Goal: Information Seeking & Learning: Find contact information

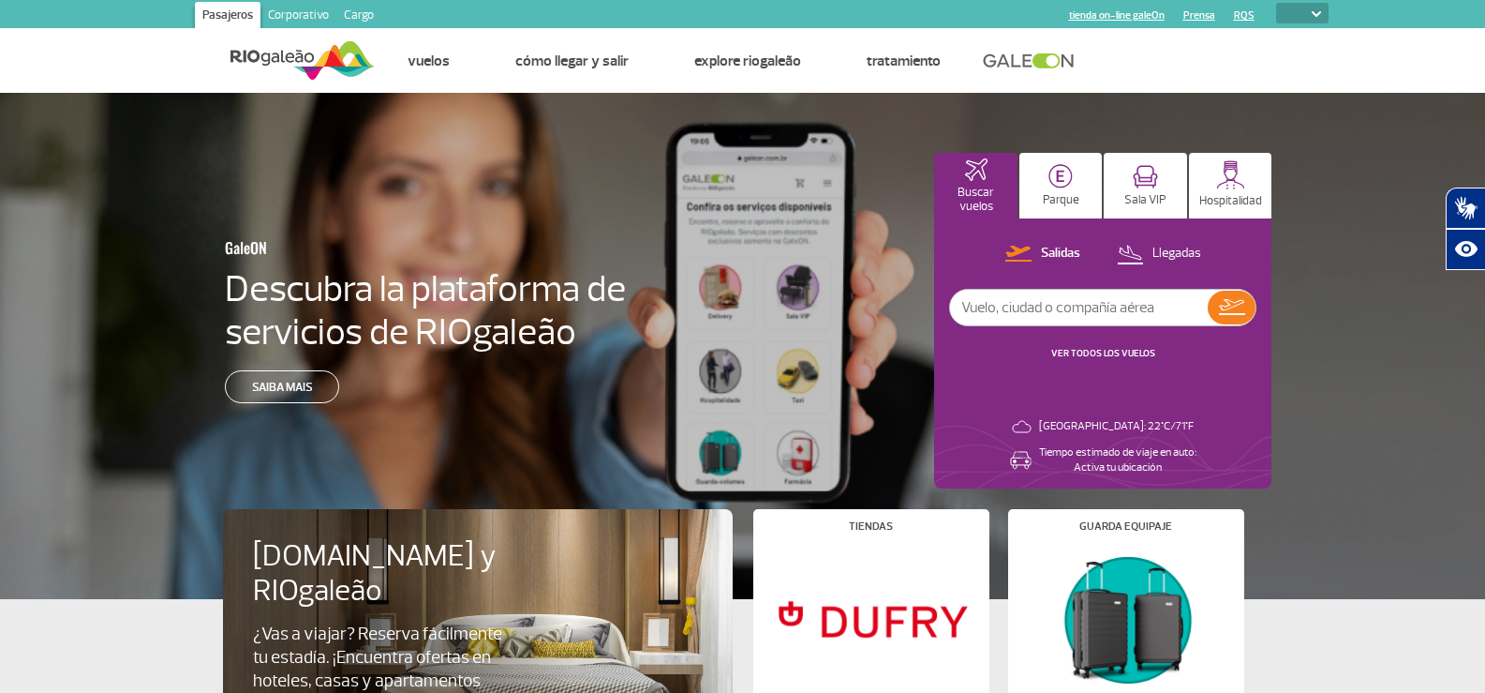
click at [1326, 13] on select "PT ENG ESP" at bounding box center [1302, 13] width 52 height 21
select select "es"
click at [1276, 3] on select "PT ENG ESP" at bounding box center [1302, 13] width 52 height 21
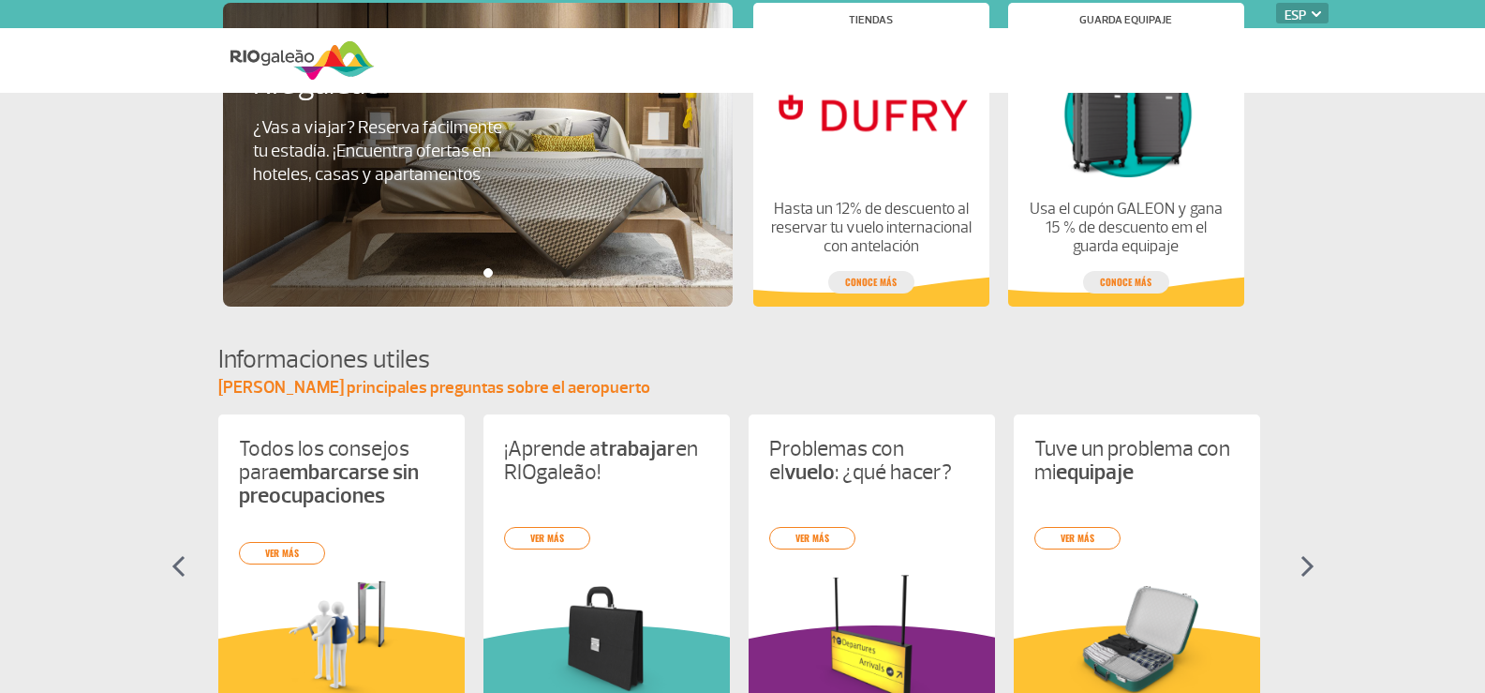
select select "es"
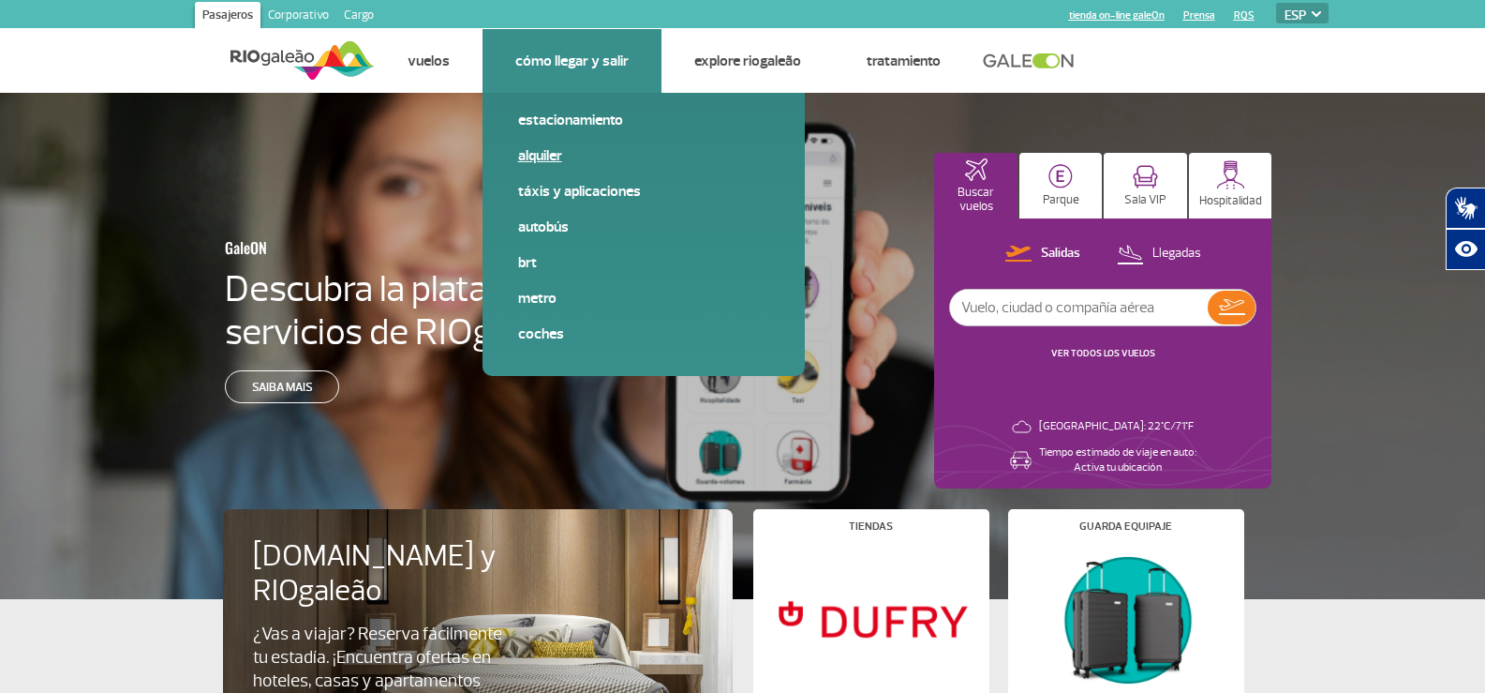
click at [534, 145] on link "Alquiler" at bounding box center [643, 155] width 251 height 21
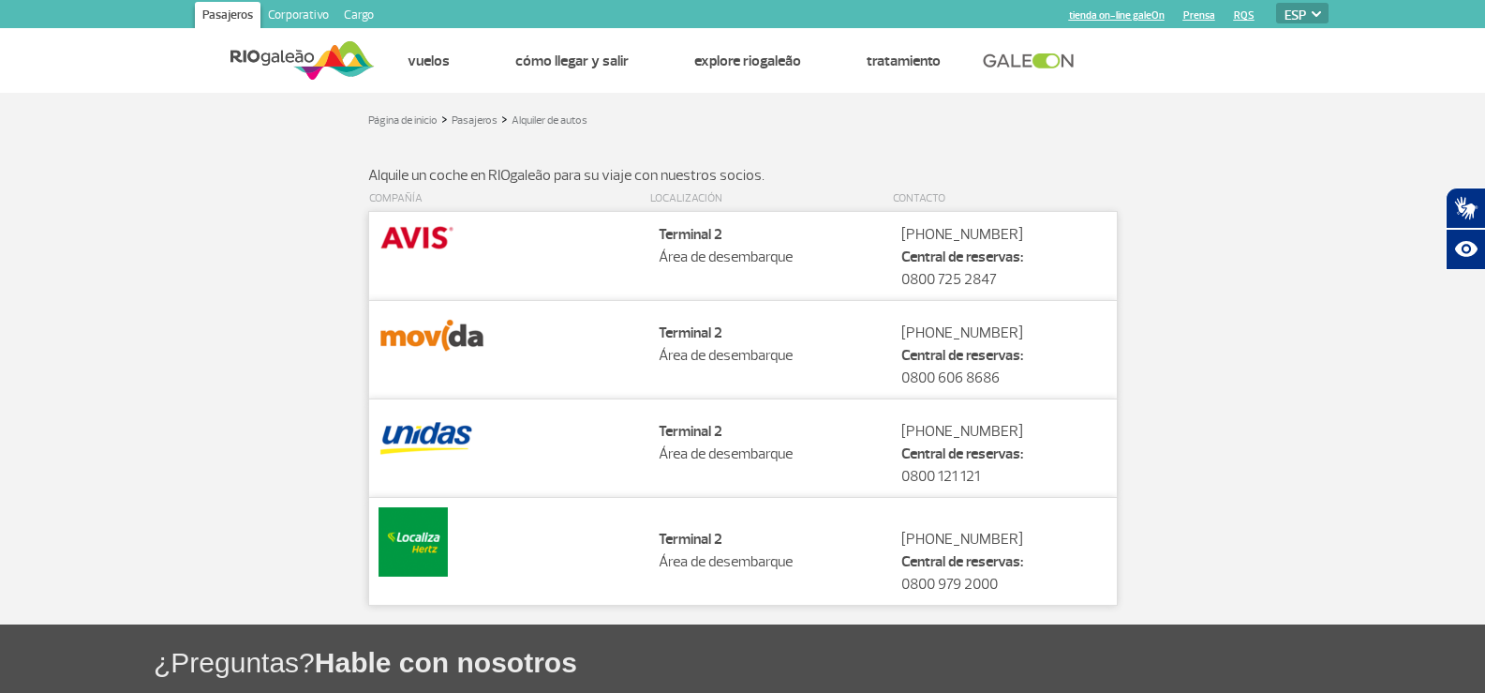
click at [1209, 200] on div "COMPAÑÍA LOCALIZACIÓN CONTACTO Companhia Localização Terminal 2 Área de desemba…" at bounding box center [743, 395] width 1040 height 419
click at [654, 245] on td "Localização Terminal 2 Área de desembarque" at bounding box center [770, 256] width 243 height 89
click at [411, 234] on img at bounding box center [418, 237] width 78 height 32
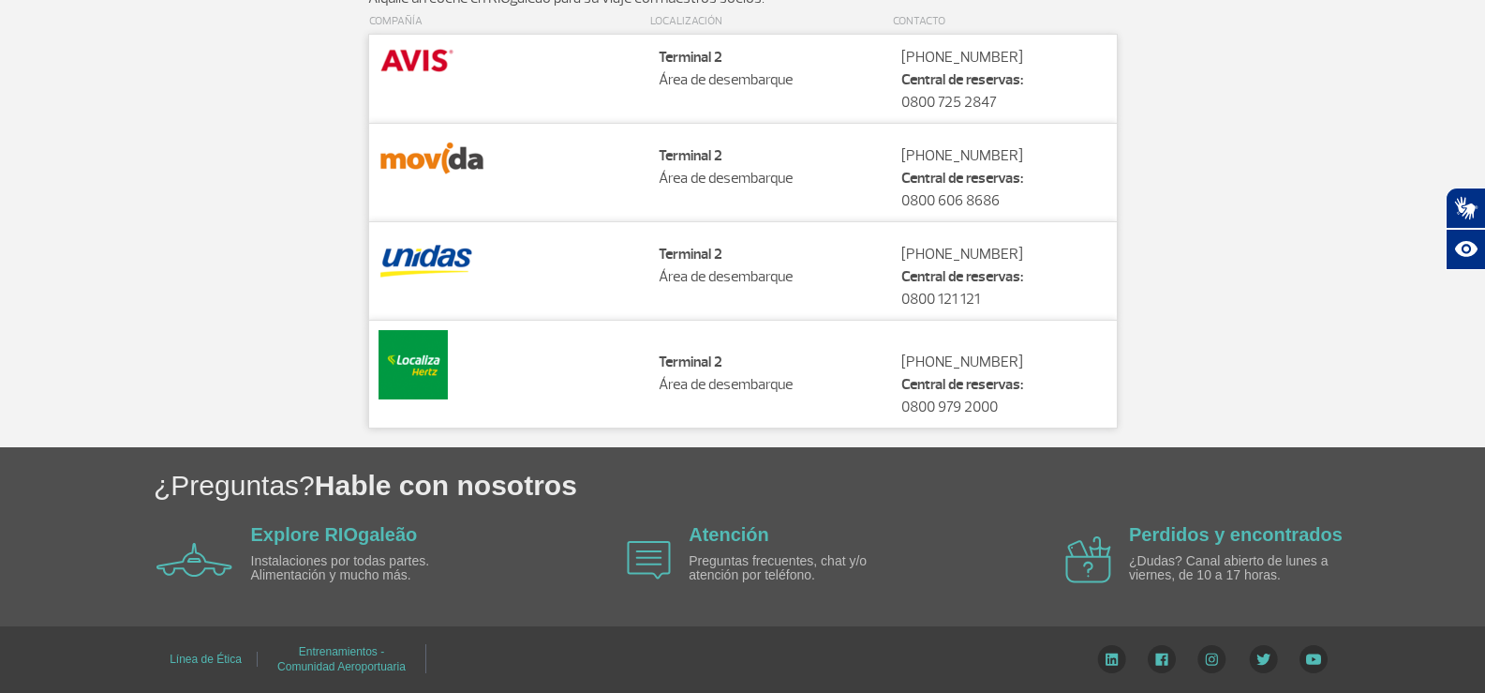
scroll to position [179, 0]
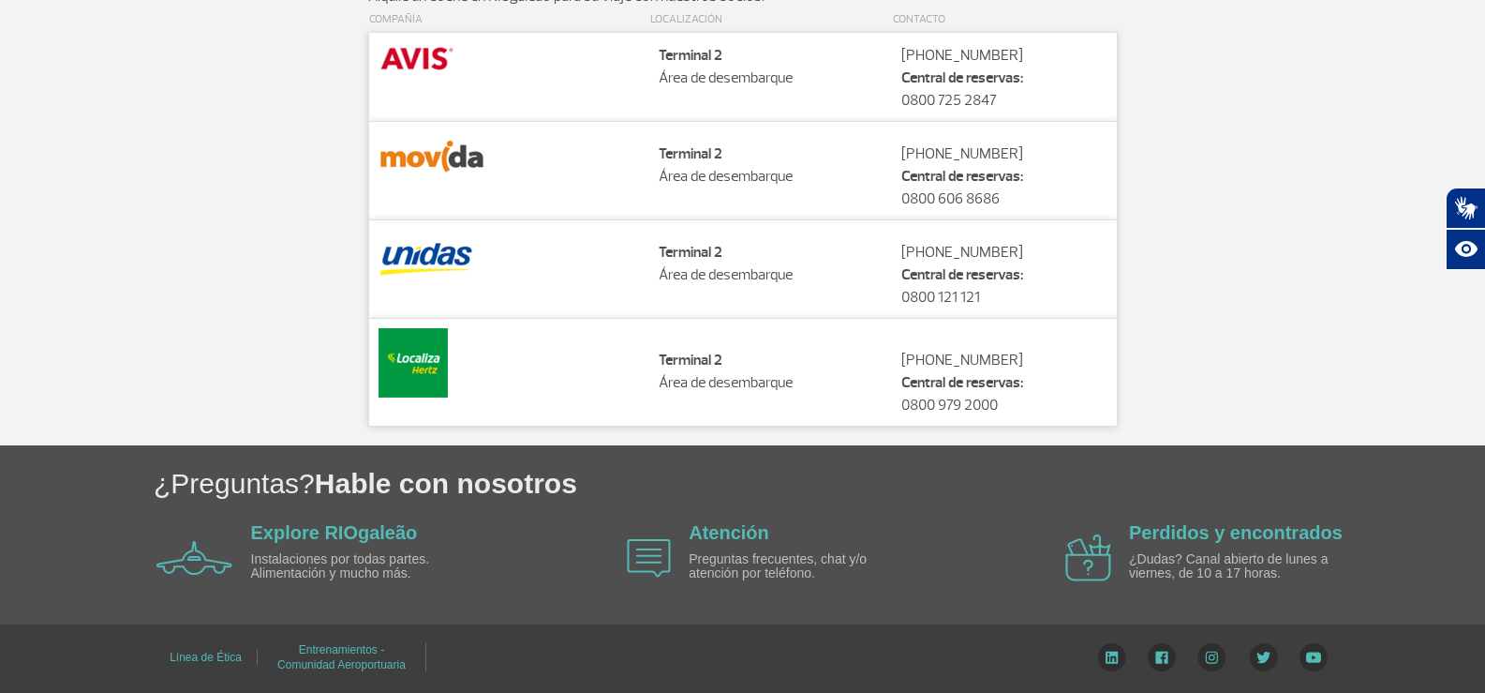
click at [442, 380] on img at bounding box center [413, 362] width 69 height 69
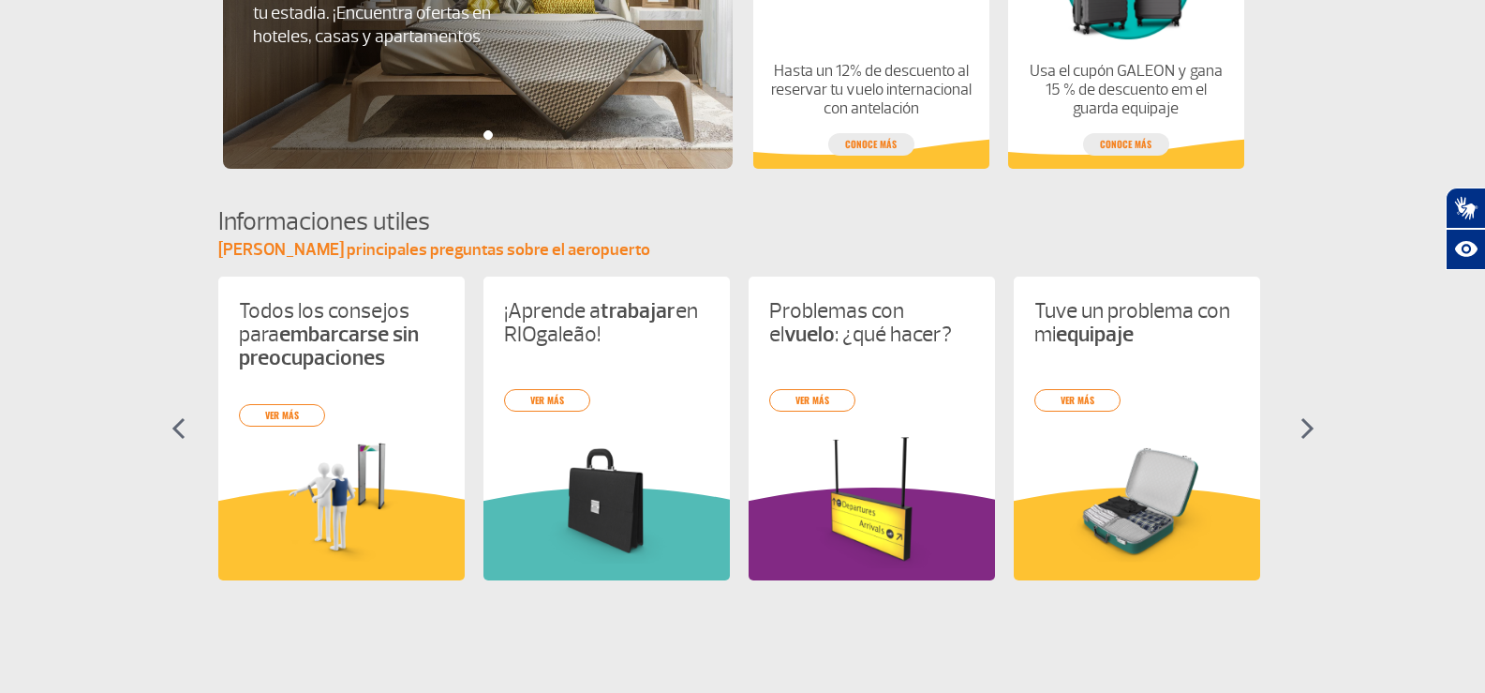
scroll to position [750, 0]
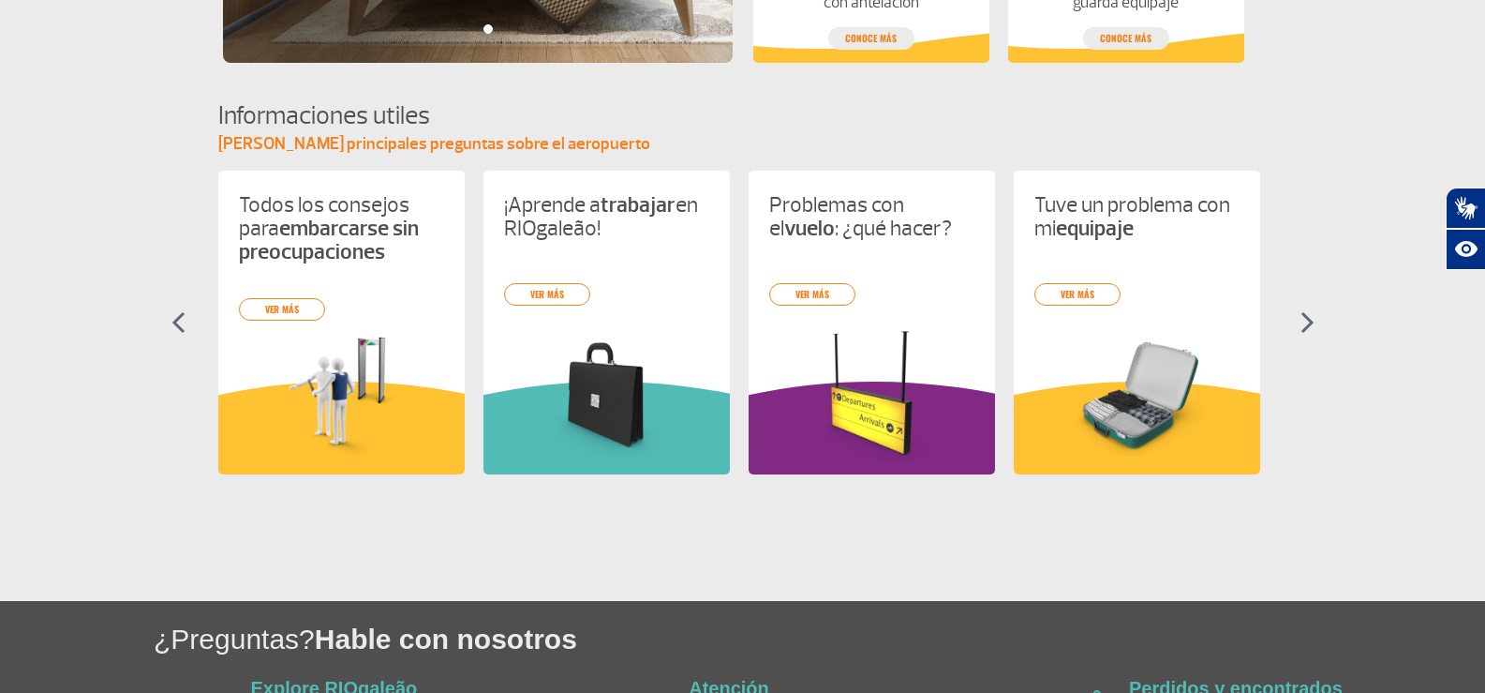
click at [1302, 313] on img at bounding box center [1308, 322] width 14 height 22
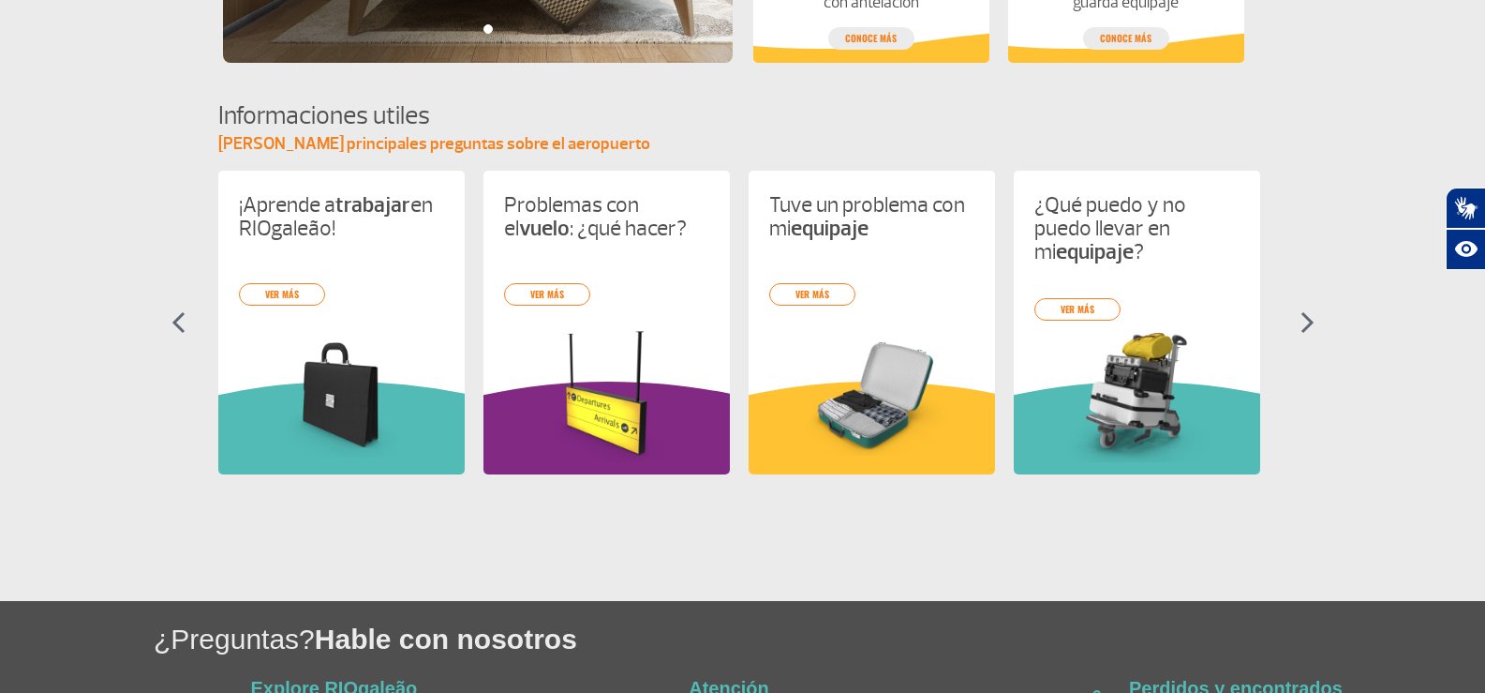
click at [1302, 313] on img at bounding box center [1308, 322] width 14 height 22
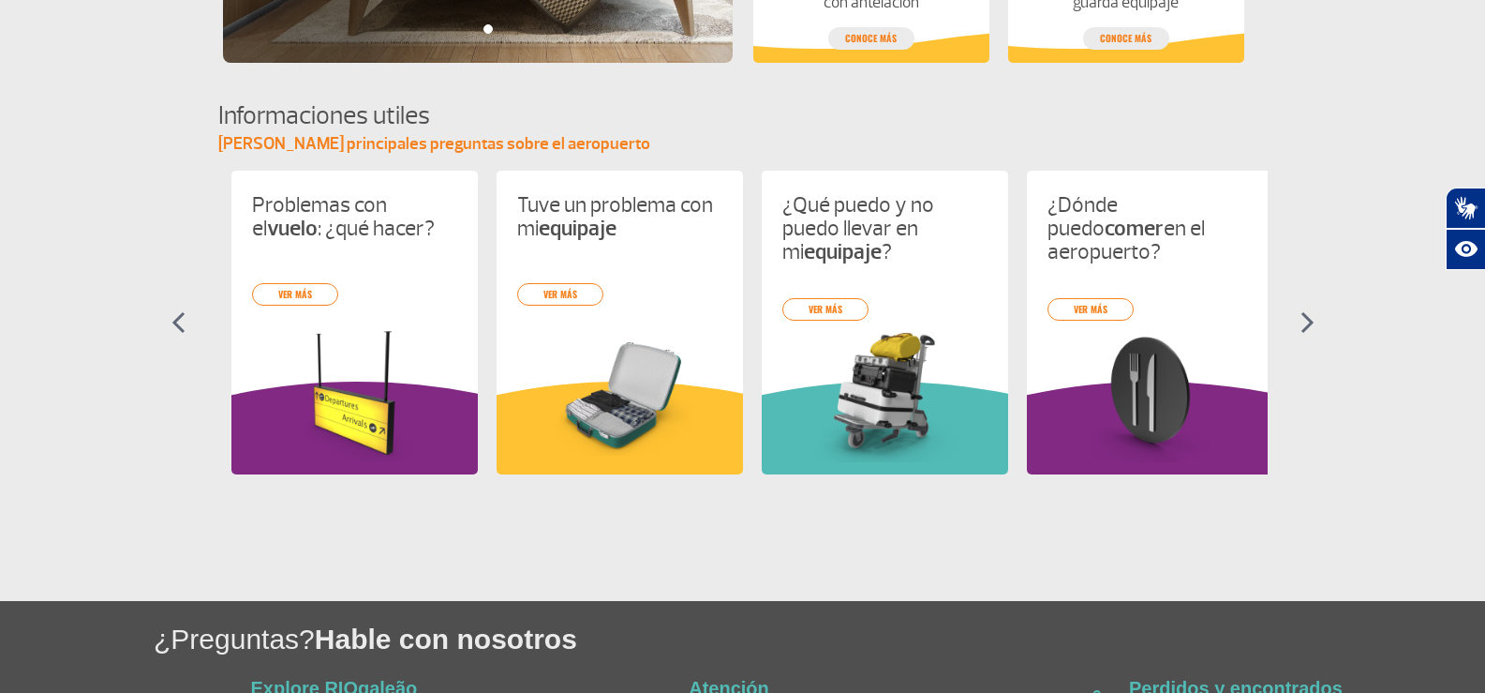
scroll to position [0, 530]
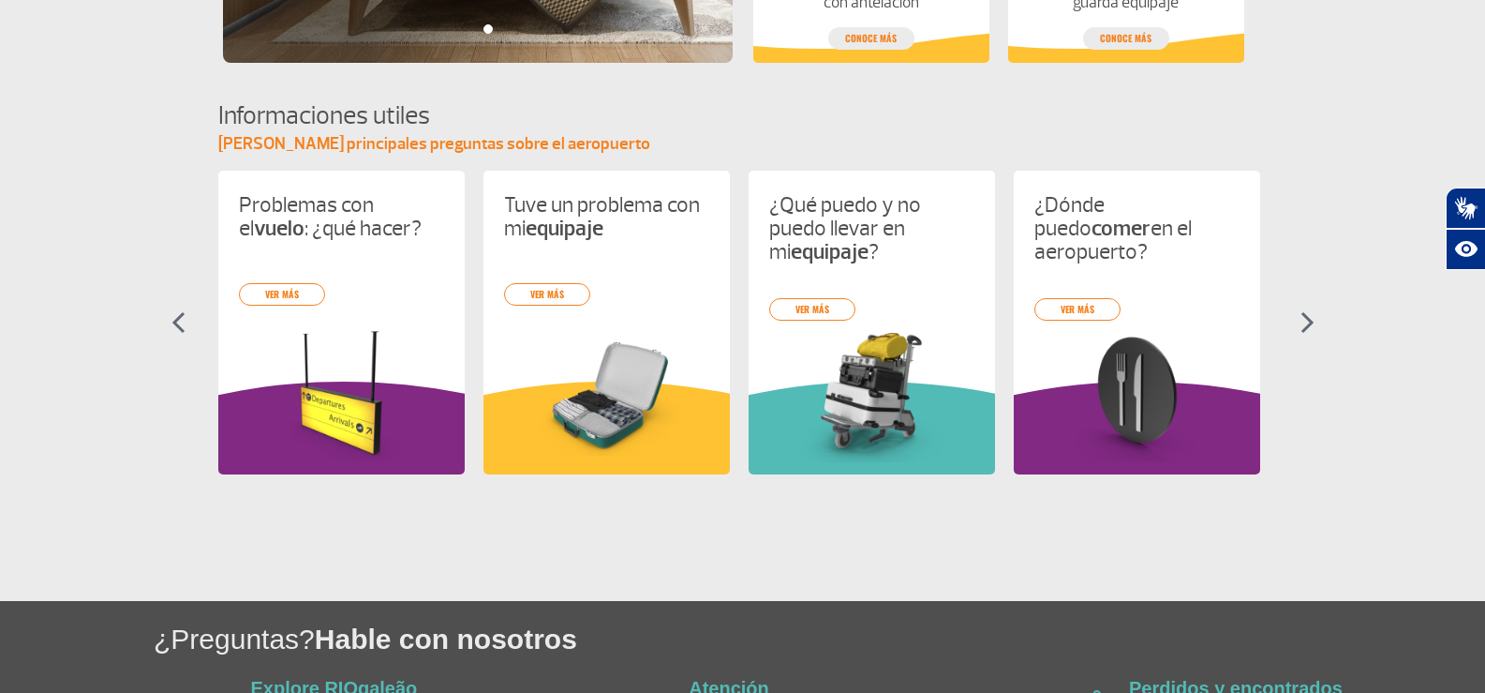
click at [1302, 313] on img at bounding box center [1308, 322] width 14 height 22
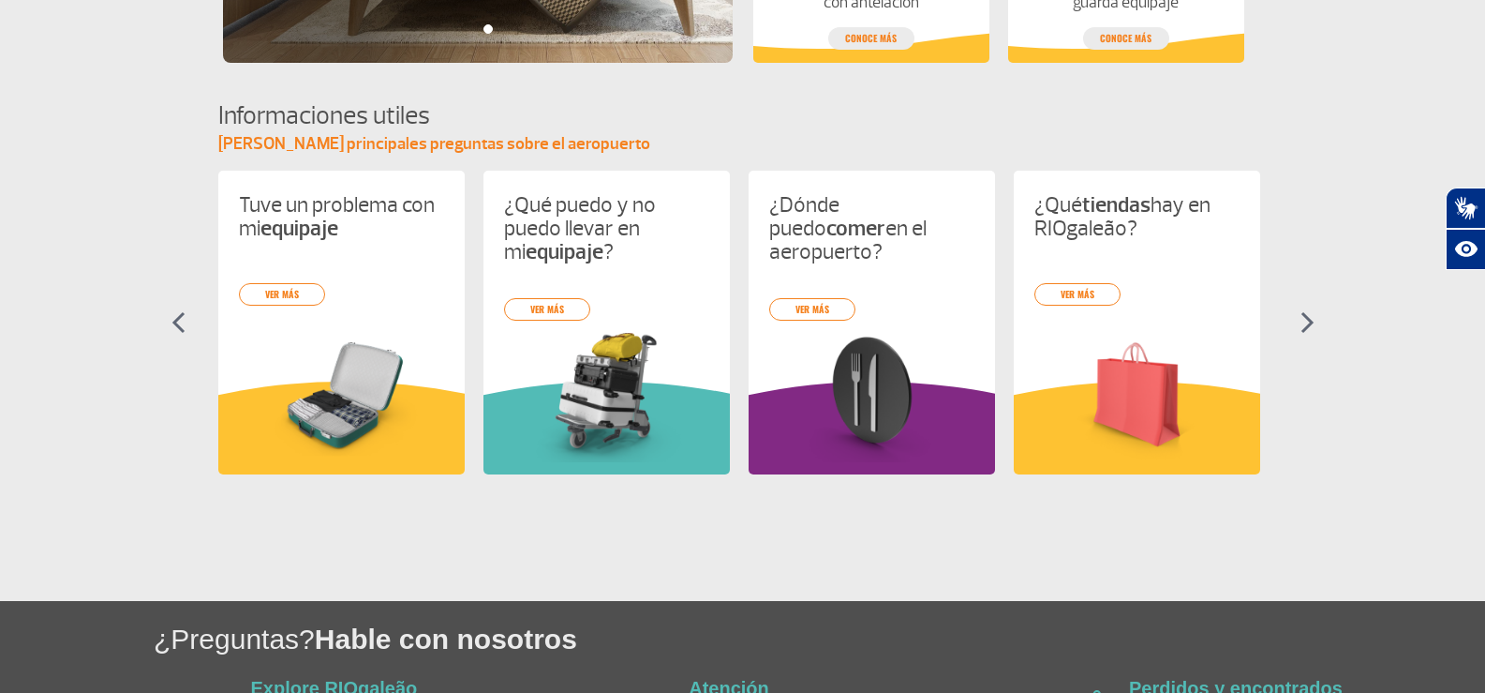
click at [1302, 313] on img at bounding box center [1308, 322] width 14 height 22
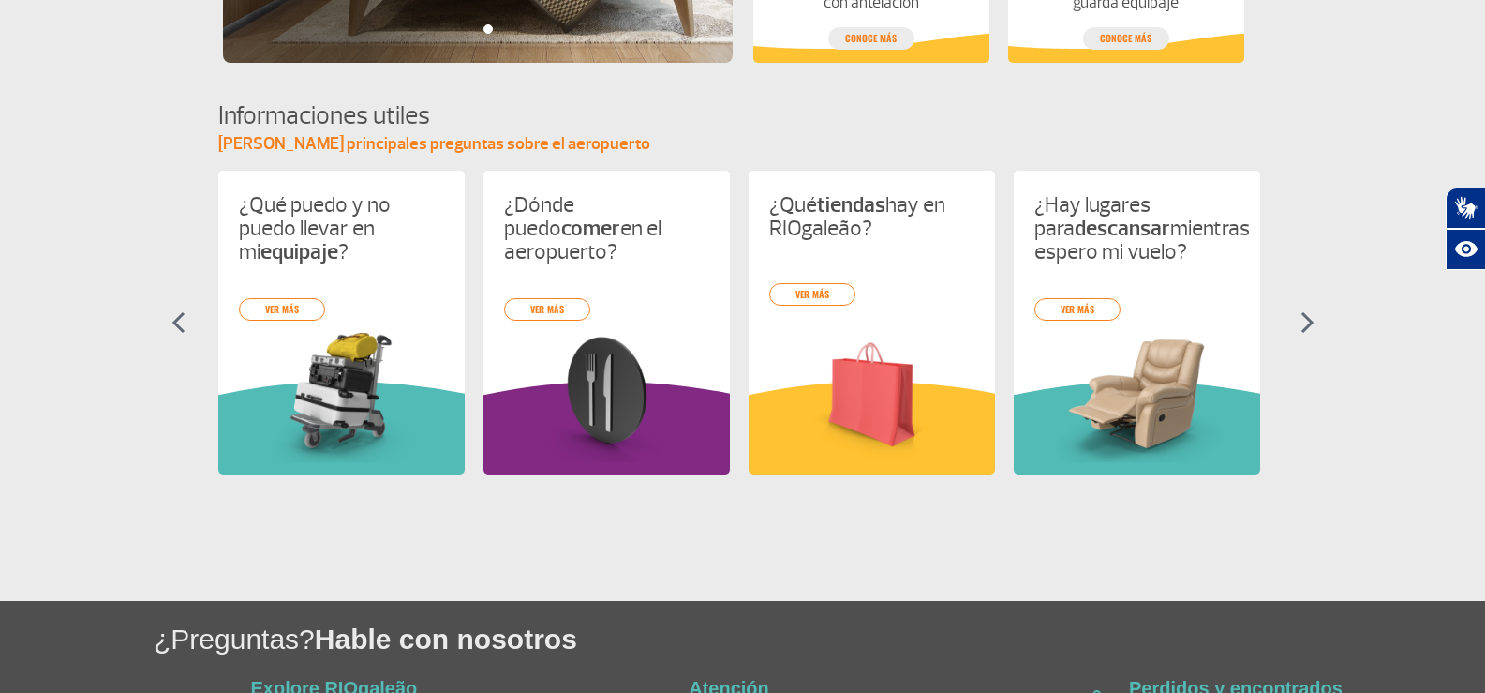
click at [1302, 313] on img at bounding box center [1308, 322] width 14 height 22
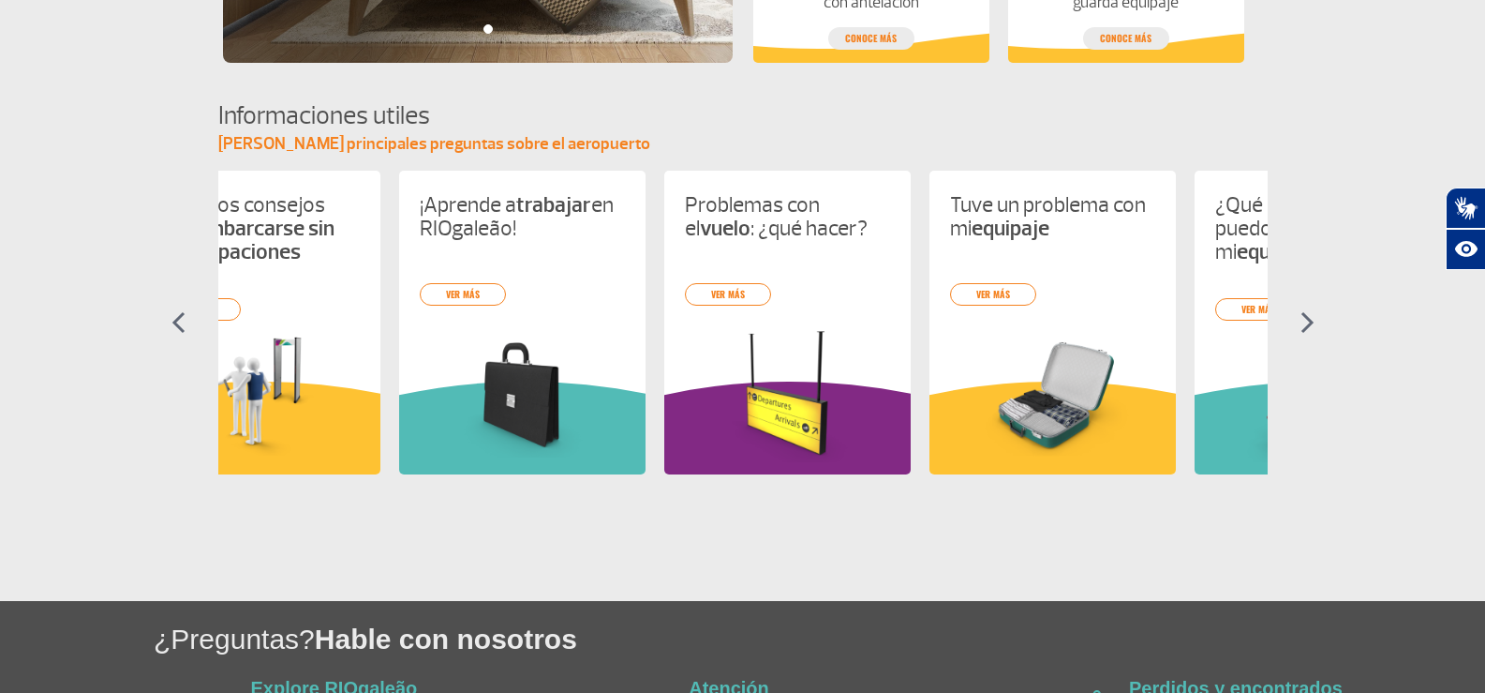
scroll to position [0, 0]
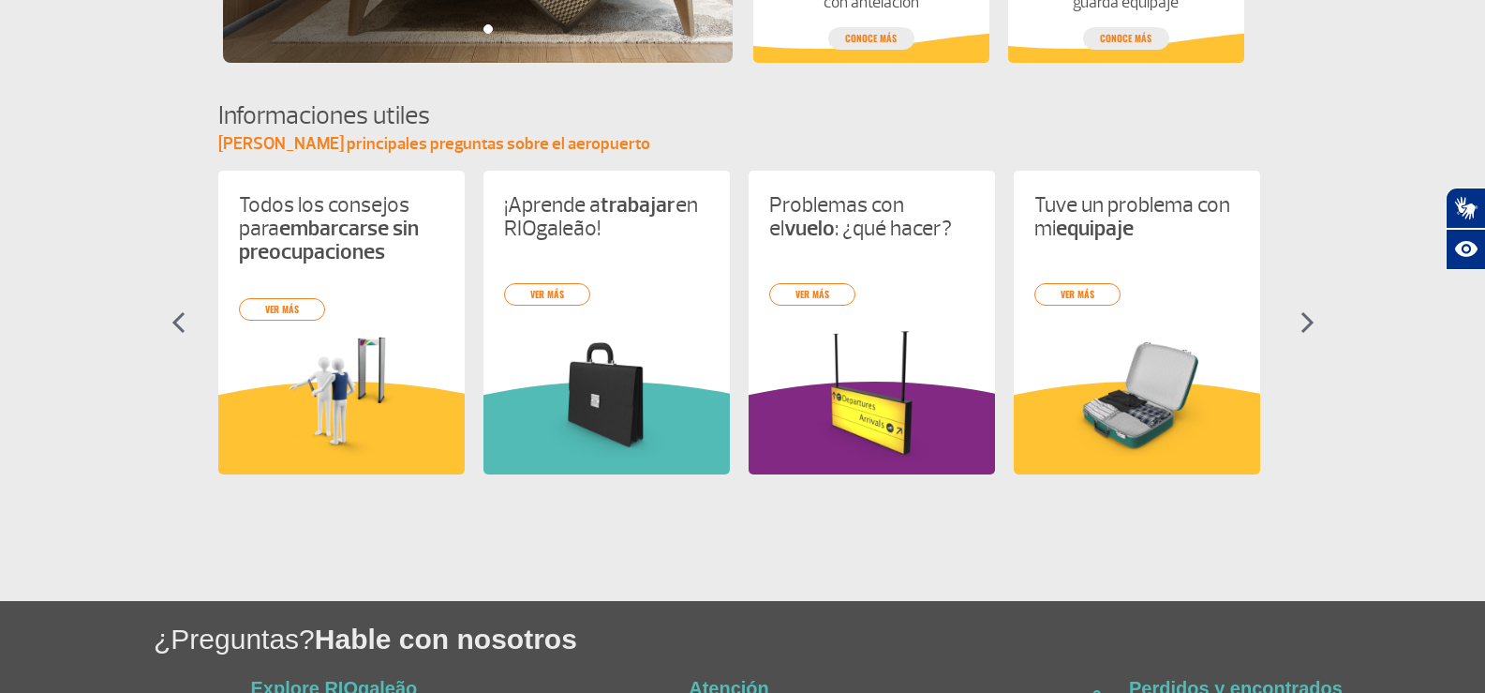
click at [175, 318] on img at bounding box center [178, 322] width 14 height 22
click at [176, 318] on img at bounding box center [178, 322] width 14 height 22
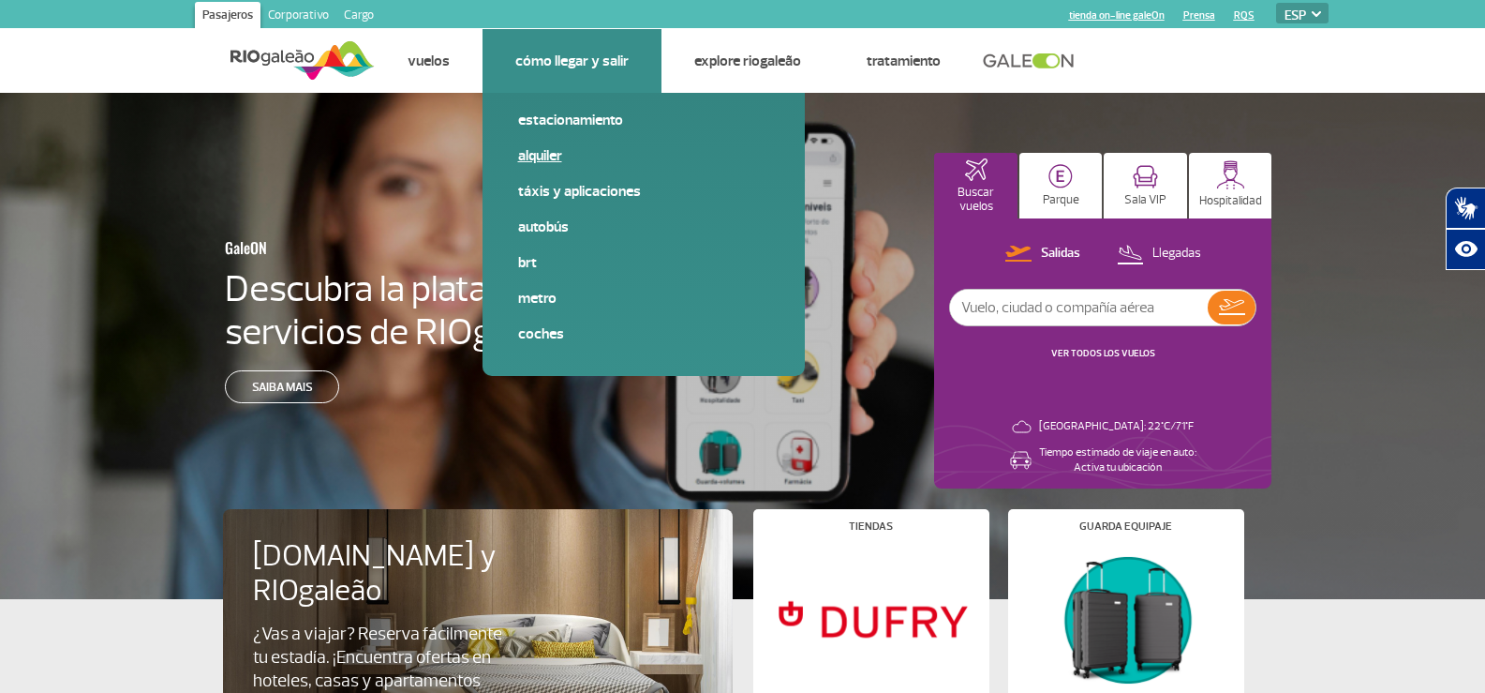
click at [529, 154] on link "Alquiler" at bounding box center [643, 155] width 251 height 21
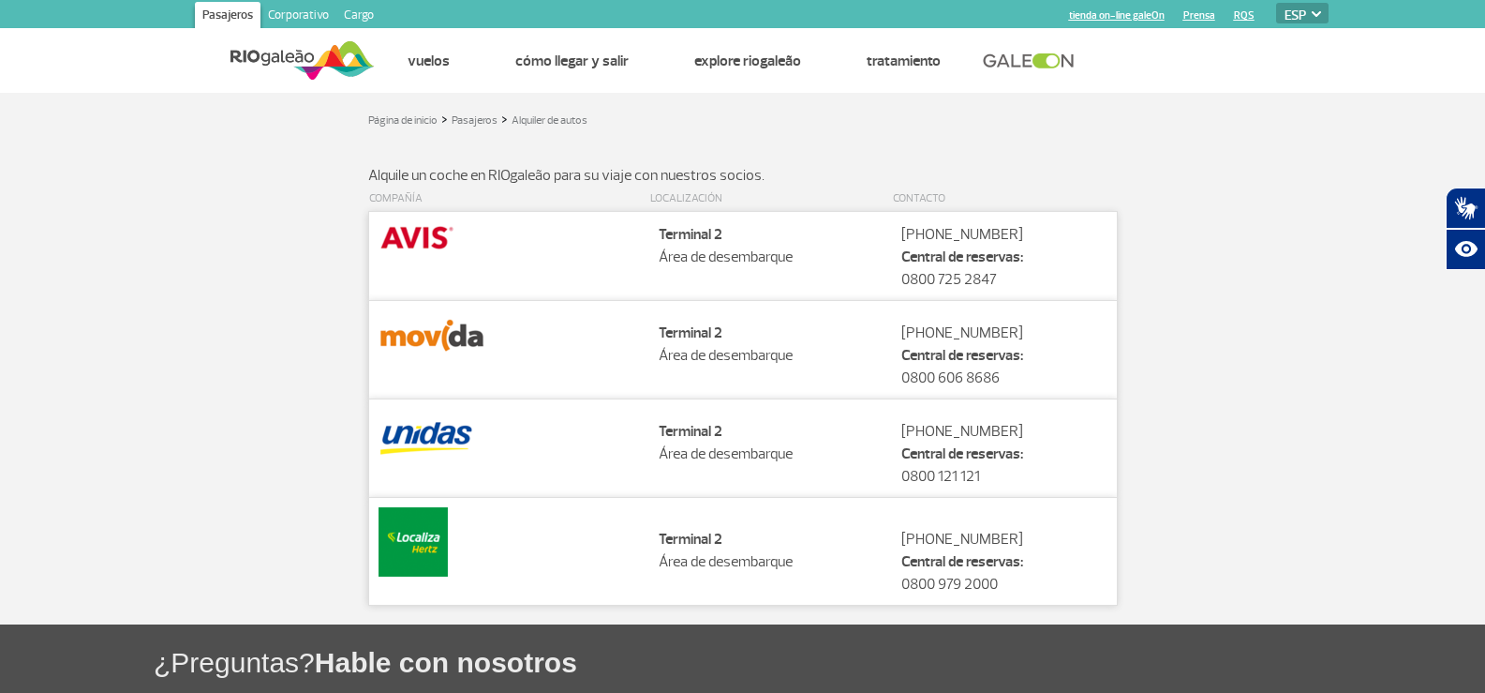
click at [412, 229] on img at bounding box center [418, 237] width 78 height 32
drag, startPoint x: 412, startPoint y: 229, endPoint x: 641, endPoint y: 257, distance: 230.4
click at [414, 230] on img at bounding box center [418, 237] width 78 height 32
click at [962, 260] on strong "Central de reservas:" at bounding box center [962, 256] width 122 height 19
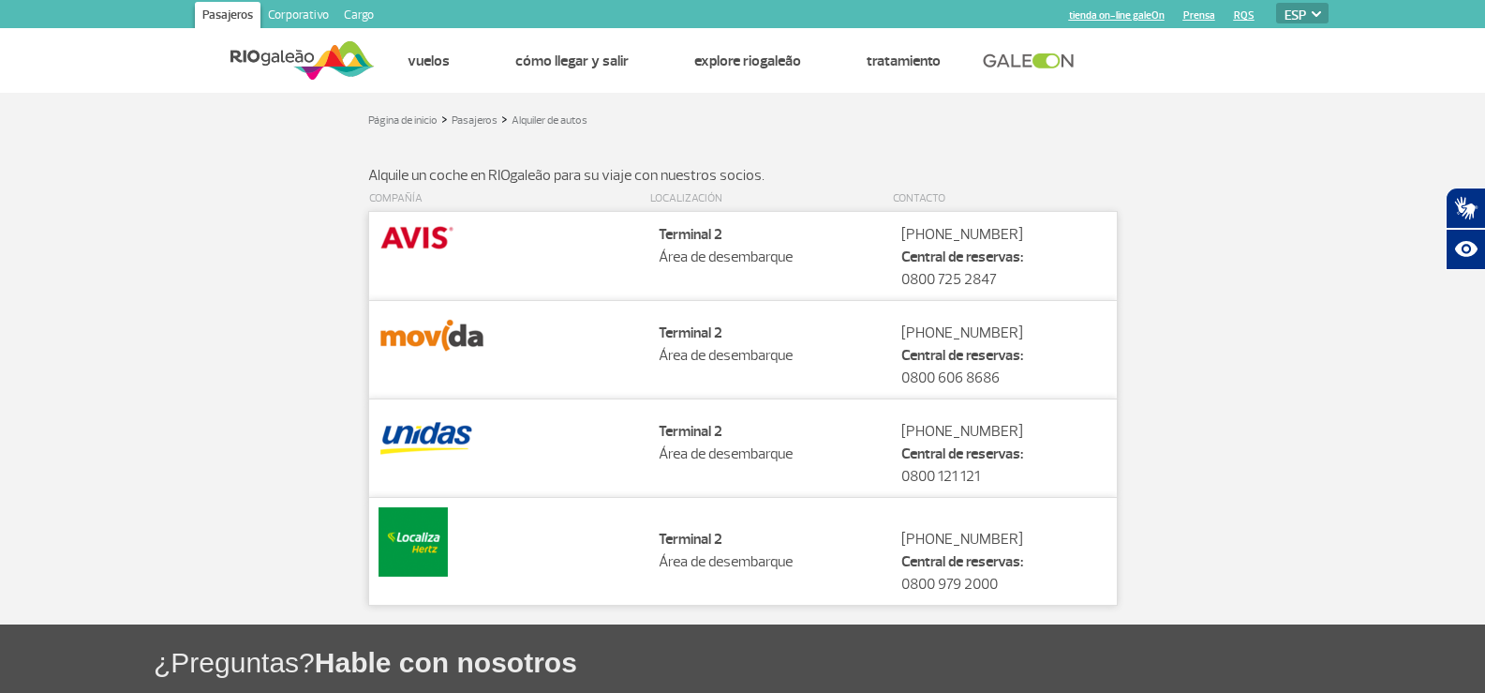
click at [715, 344] on td "Localização Terminal 2 Área de desembarque" at bounding box center [770, 349] width 243 height 98
click at [715, 343] on td "Localização Terminal 2 Área de desembarque" at bounding box center [770, 349] width 243 height 98
click at [456, 332] on img at bounding box center [433, 335] width 108 height 51
click at [461, 332] on img at bounding box center [433, 335] width 108 height 51
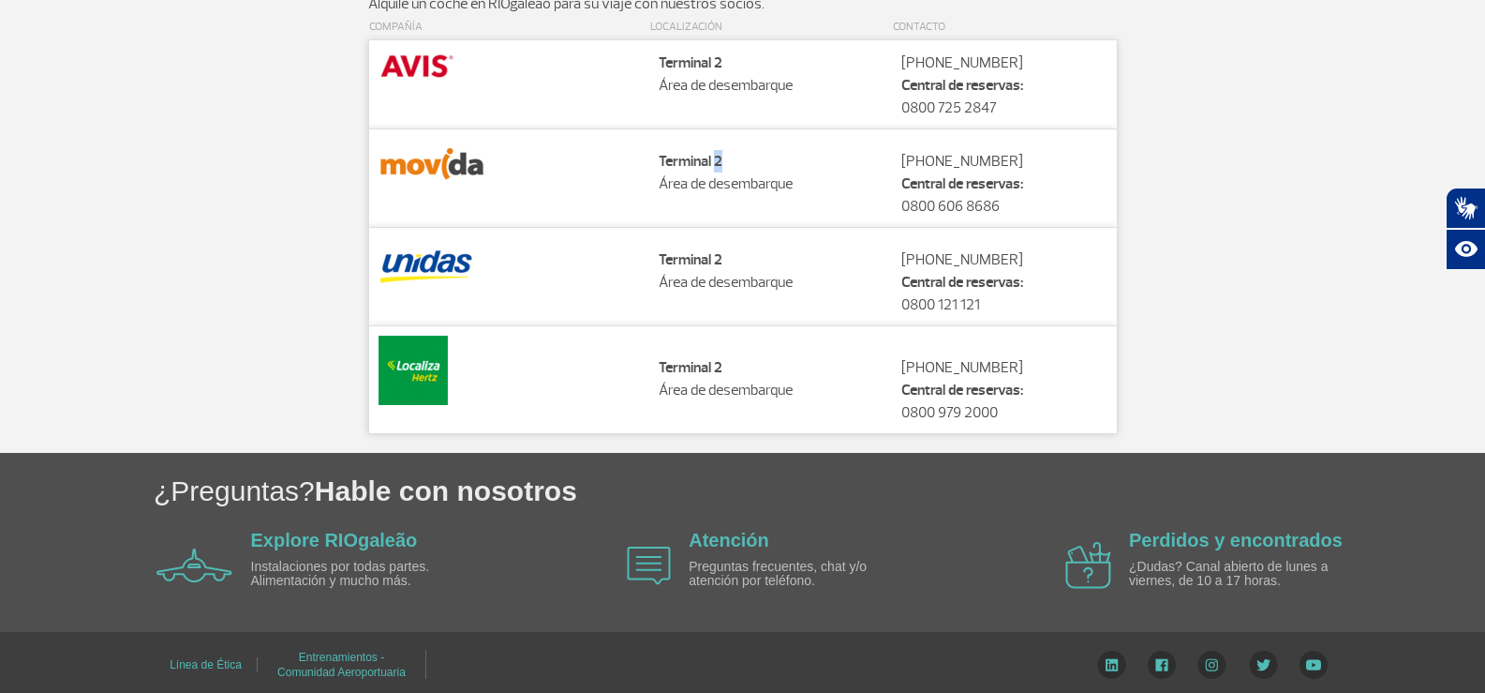
scroll to position [179, 0]
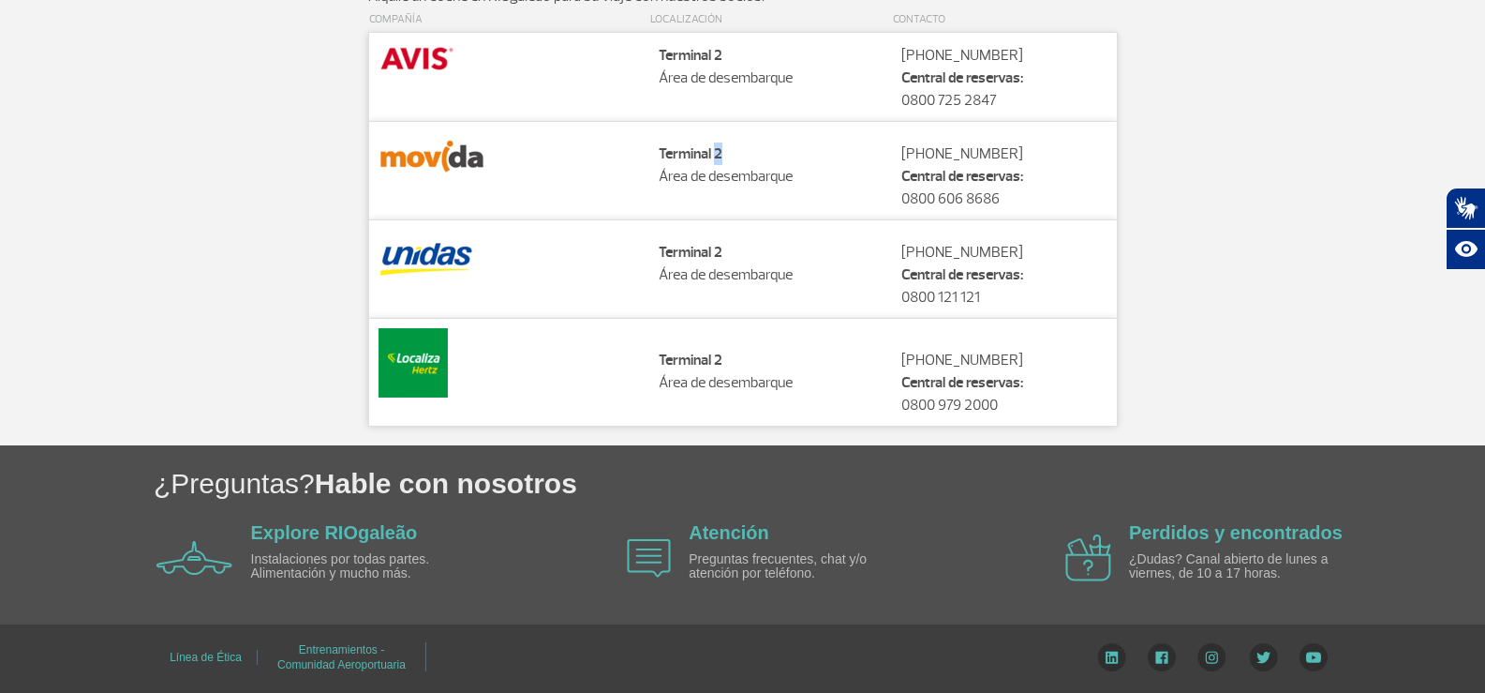
click at [432, 257] on img at bounding box center [427, 255] width 96 height 51
click at [436, 365] on img at bounding box center [413, 362] width 69 height 69
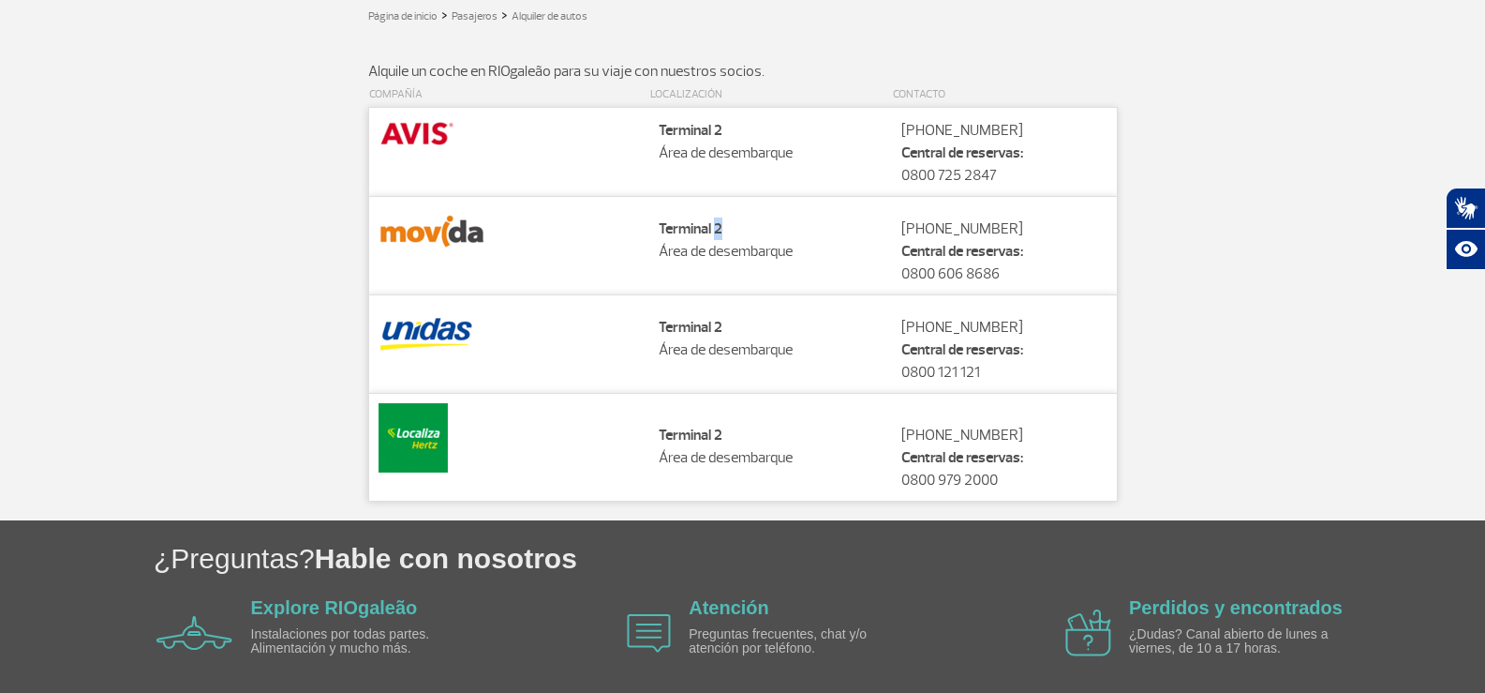
scroll to position [0, 0]
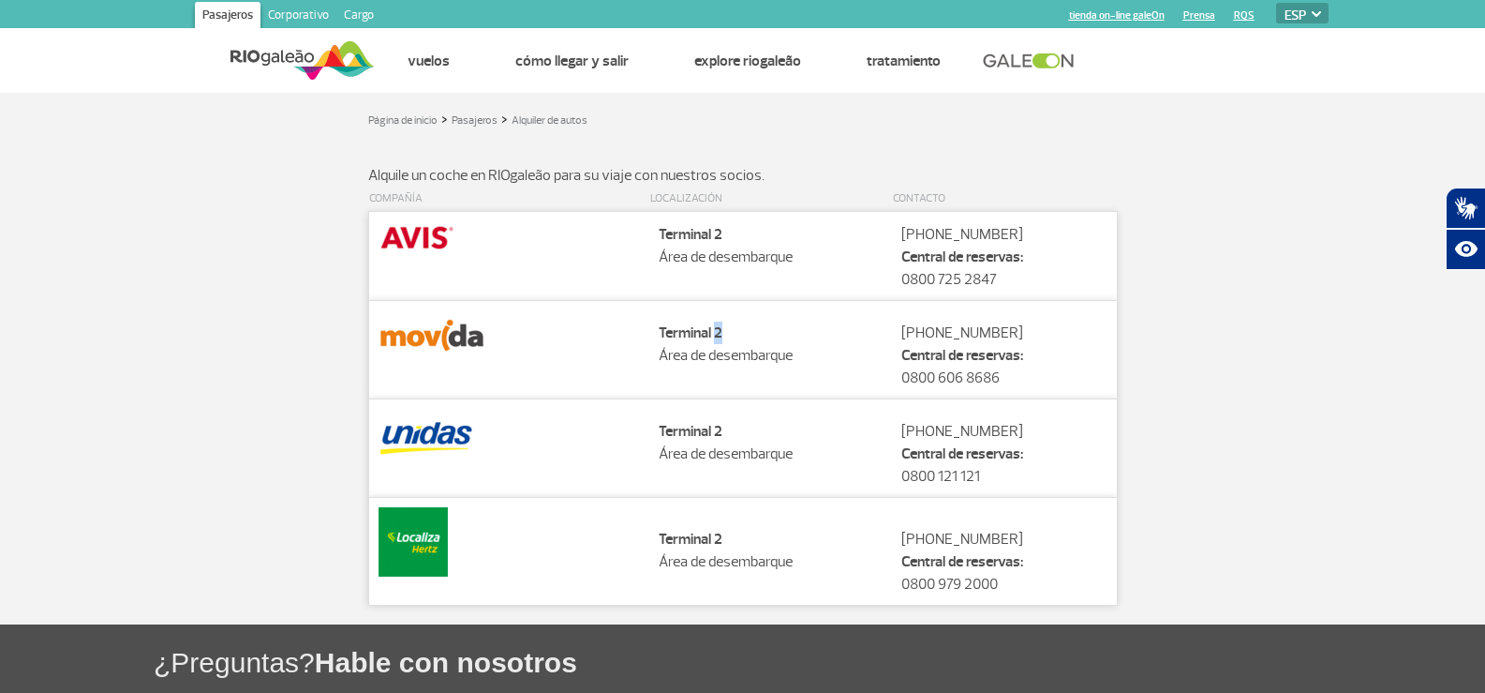
click at [461, 331] on img at bounding box center [433, 335] width 108 height 51
click at [416, 243] on img at bounding box center [418, 237] width 78 height 32
click at [1059, 282] on td "Contato +55 21 3398-5060 Central de reservas: 0800 725 2847" at bounding box center [1004, 256] width 225 height 89
click at [974, 243] on td "Contato +55 21 3398-5060 Central de reservas: 0800 725 2847" at bounding box center [1004, 256] width 225 height 89
click at [1115, 16] on link "tienda on-line galeOn" at bounding box center [1117, 15] width 96 height 12
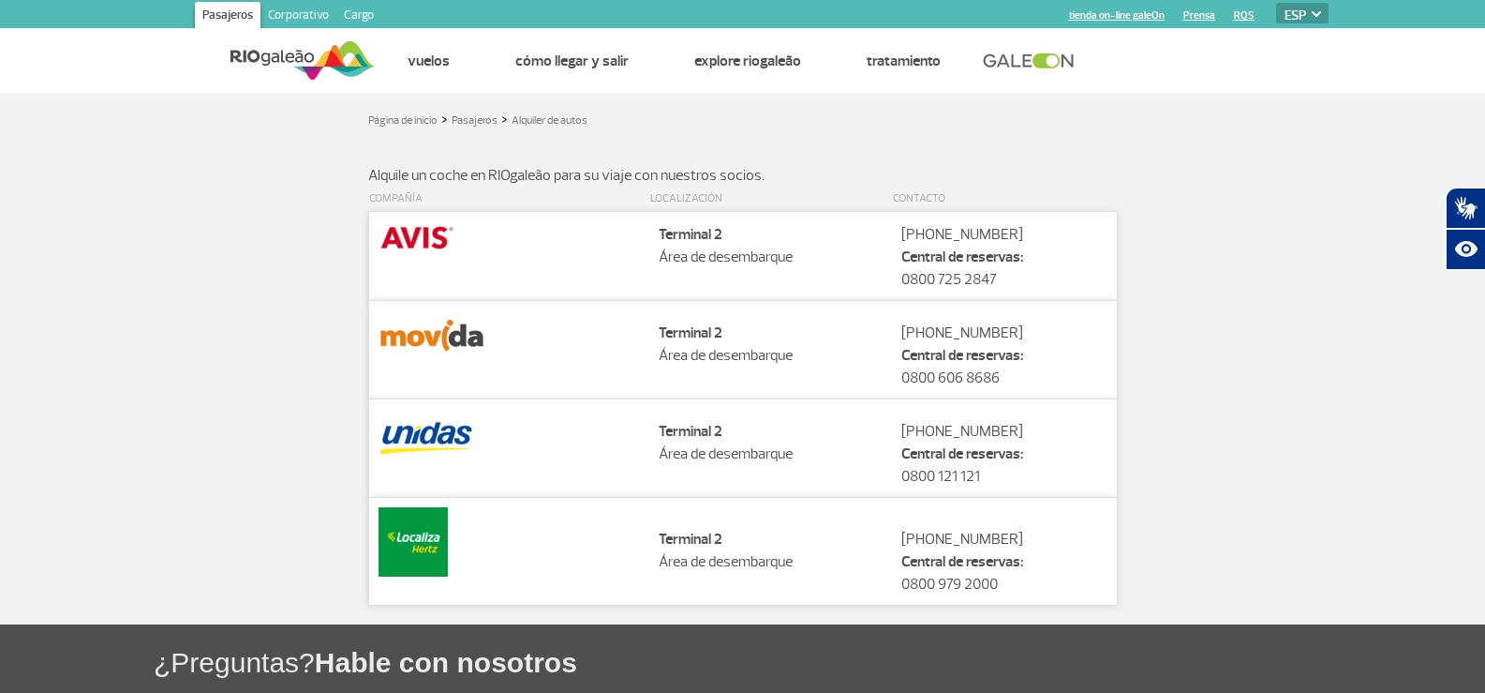
click at [419, 236] on img at bounding box center [418, 237] width 78 height 32
click at [424, 338] on img at bounding box center [433, 335] width 108 height 51
click at [450, 269] on td "Companhia" at bounding box center [508, 256] width 281 height 89
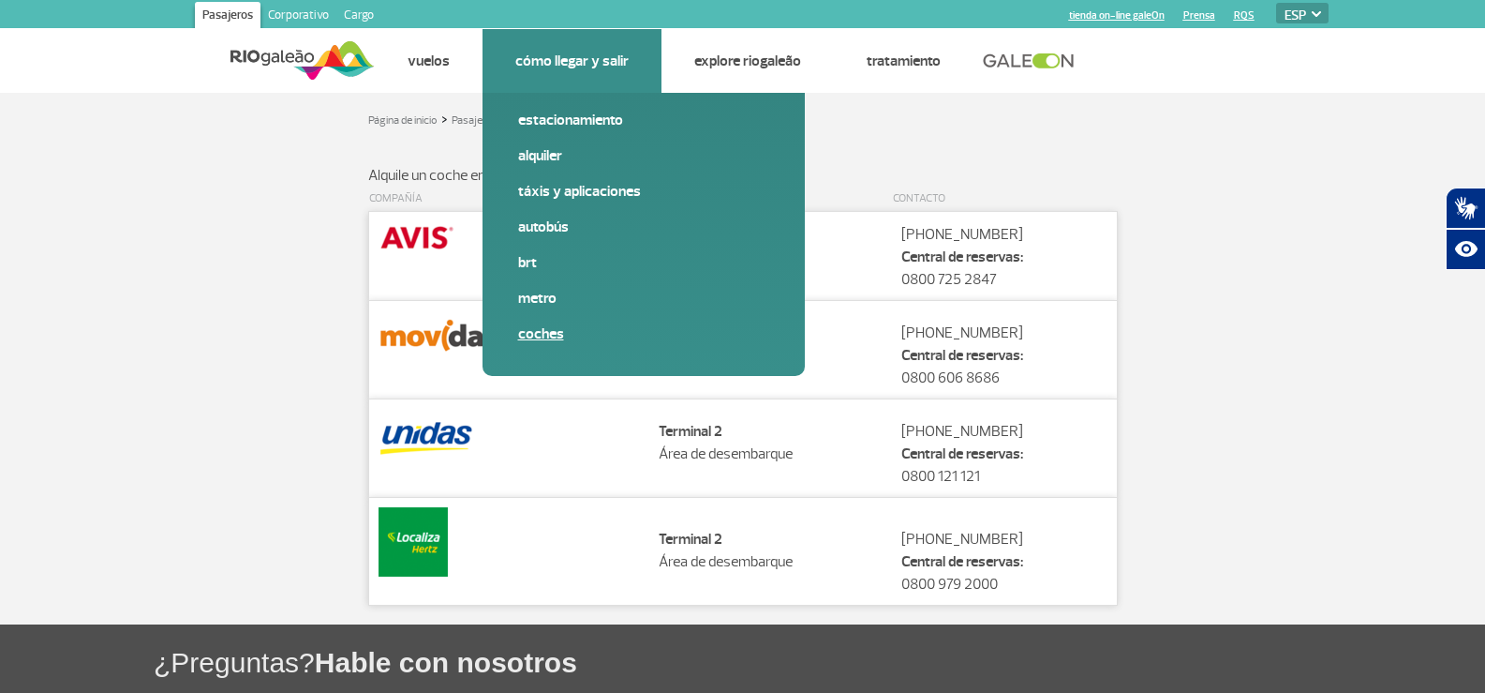
click at [546, 330] on link "Coches" at bounding box center [643, 333] width 251 height 21
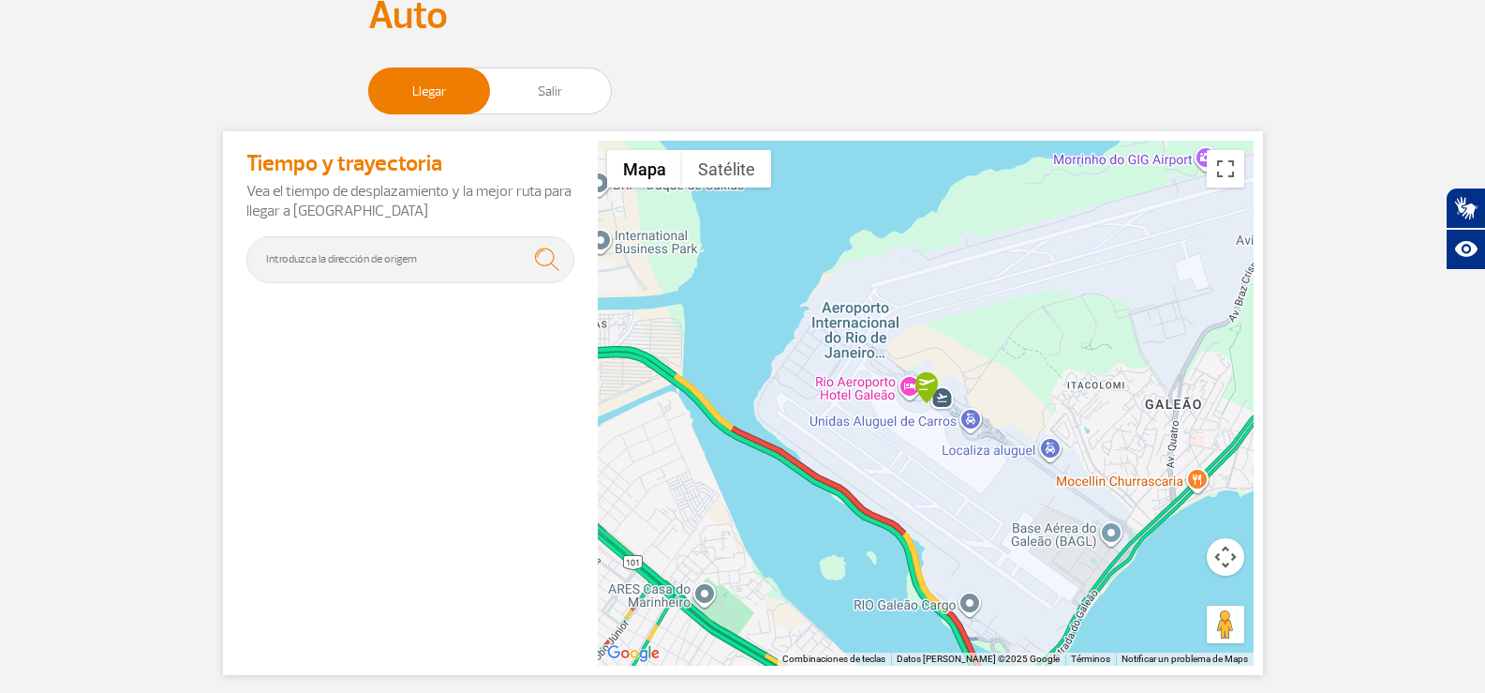
scroll to position [118, 0]
